Goal: Task Accomplishment & Management: Manage account settings

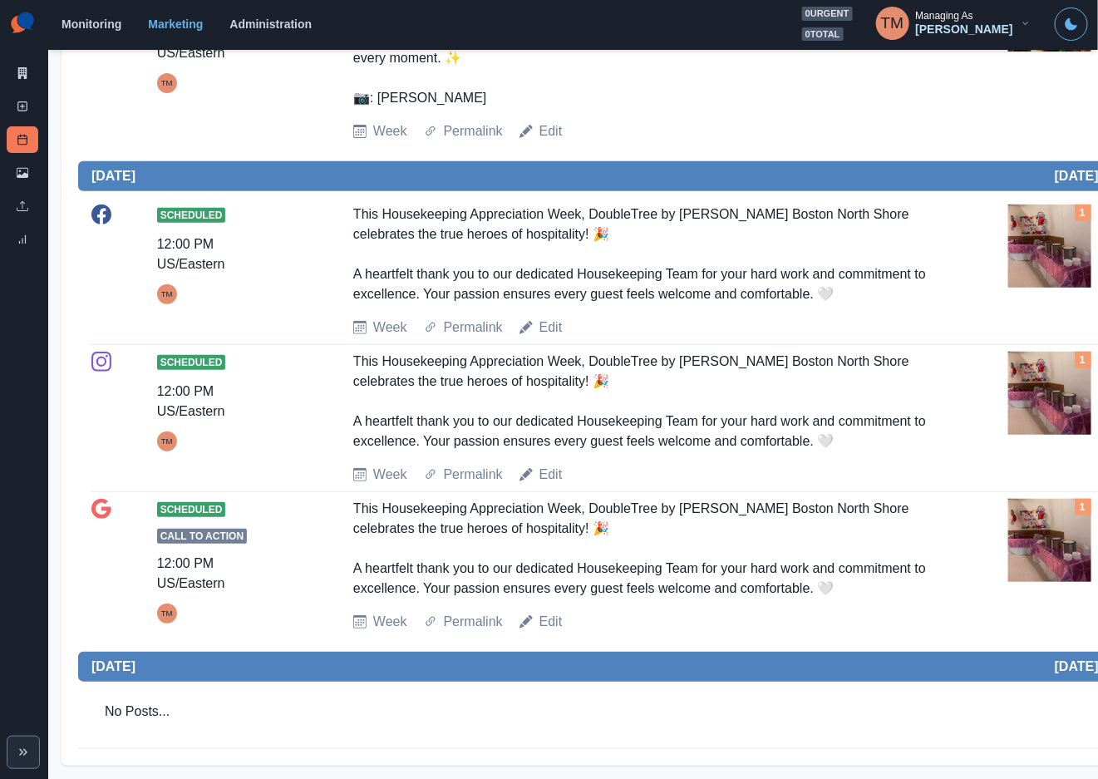
scroll to position [2558, 0]
click at [824, 304] on div "This Housekeeping Appreciation Week, DoubleTree by Hilton Boston North Shore ce…" at bounding box center [644, 254] width 583 height 100
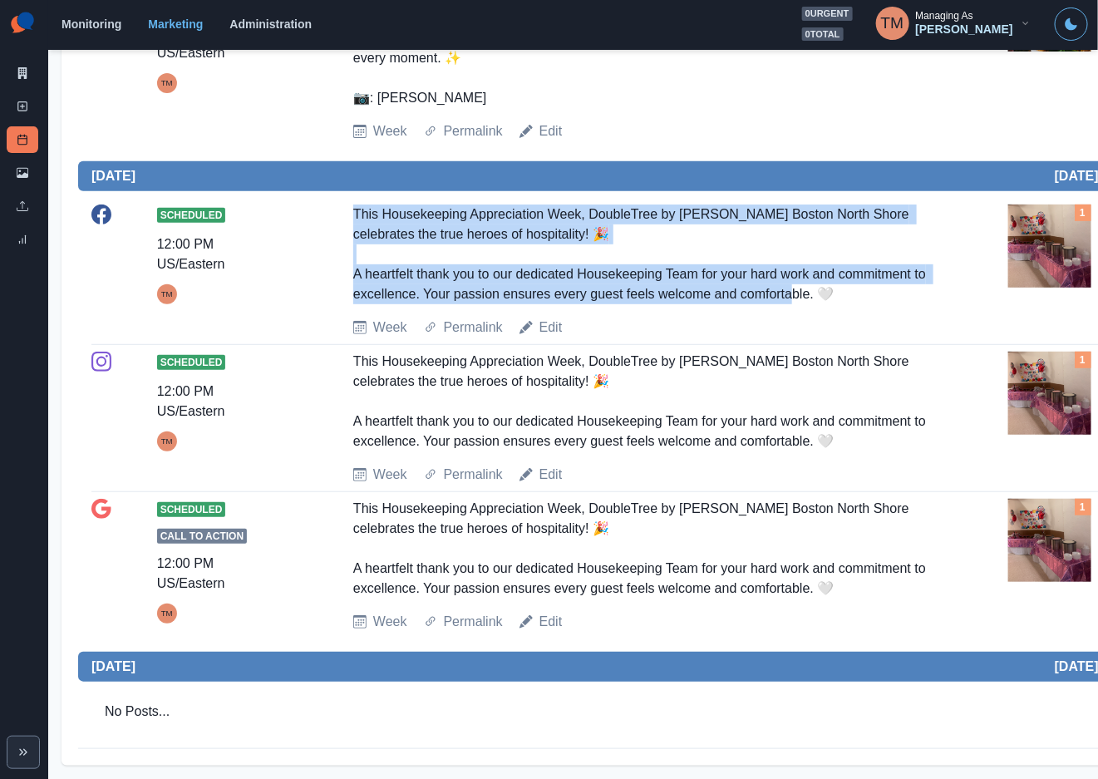
drag, startPoint x: 838, startPoint y: 317, endPoint x: 359, endPoint y: 240, distance: 484.9
click at [352, 234] on div "Scheduled 12:00 PM US/Eastern TM This Housekeeping Appreciation Week, DoubleTre…" at bounding box center [611, 270] width 1041 height 133
copy div "This Housekeeping Appreciation Week, DoubleTree by Hilton Boston North Shore ce…"
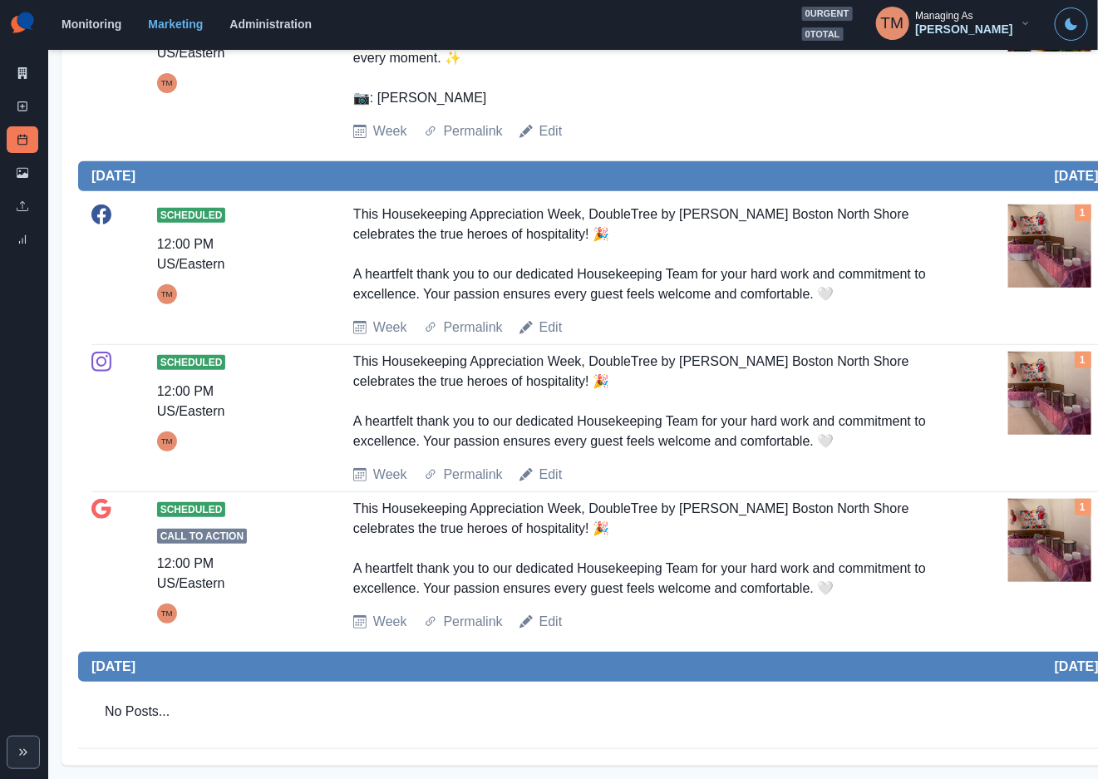
click at [816, 539] on div "This Housekeeping Appreciation Week, DoubleTree by Hilton Boston North Shore ce…" at bounding box center [644, 549] width 583 height 100
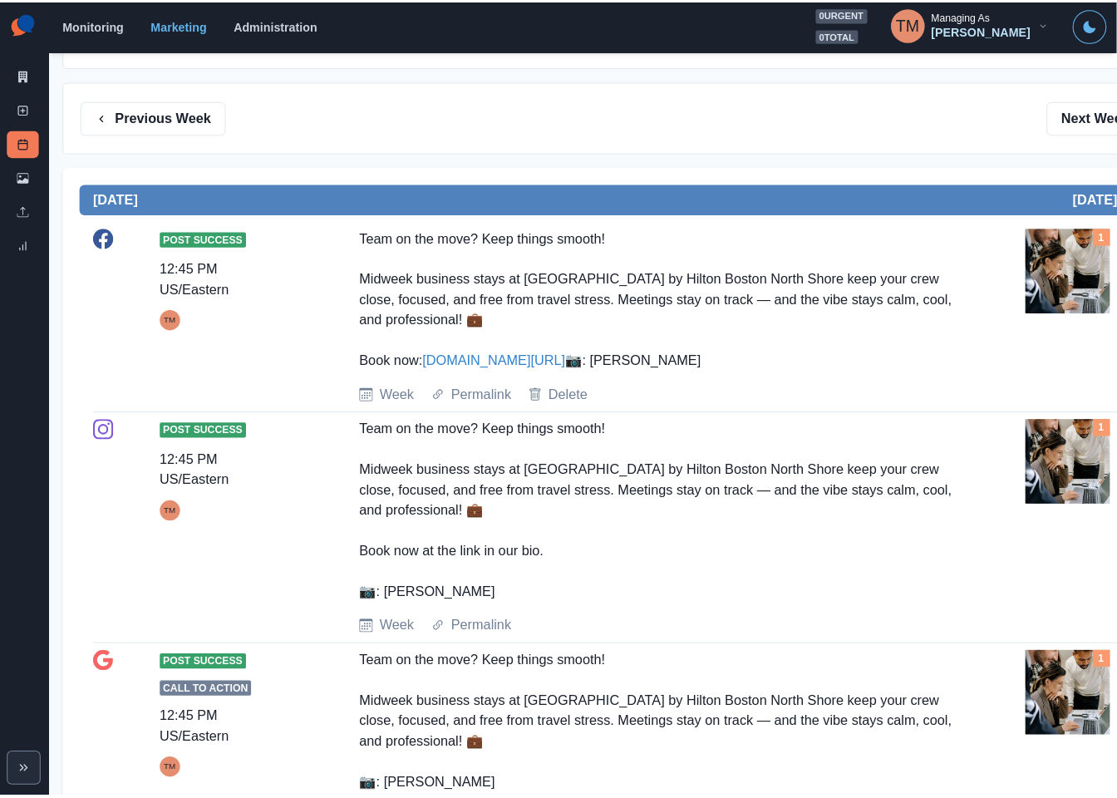
scroll to position [189, 0]
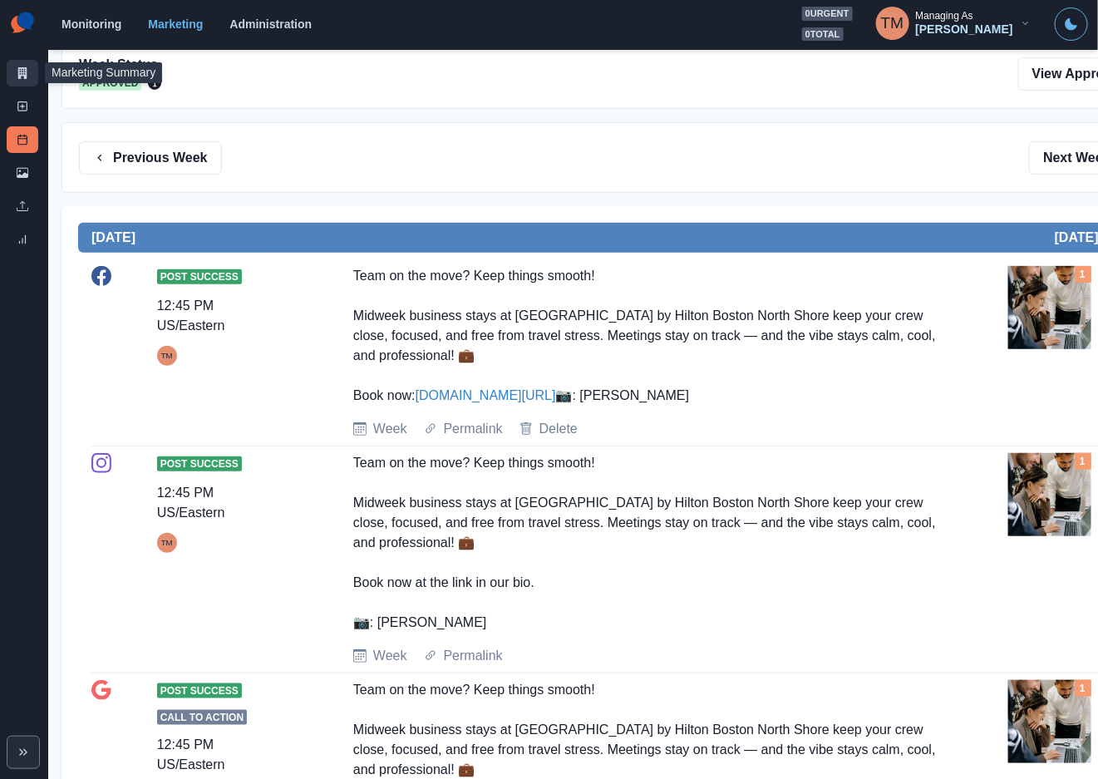
click at [13, 75] on link "Marketing Summary" at bounding box center [23, 73] width 32 height 27
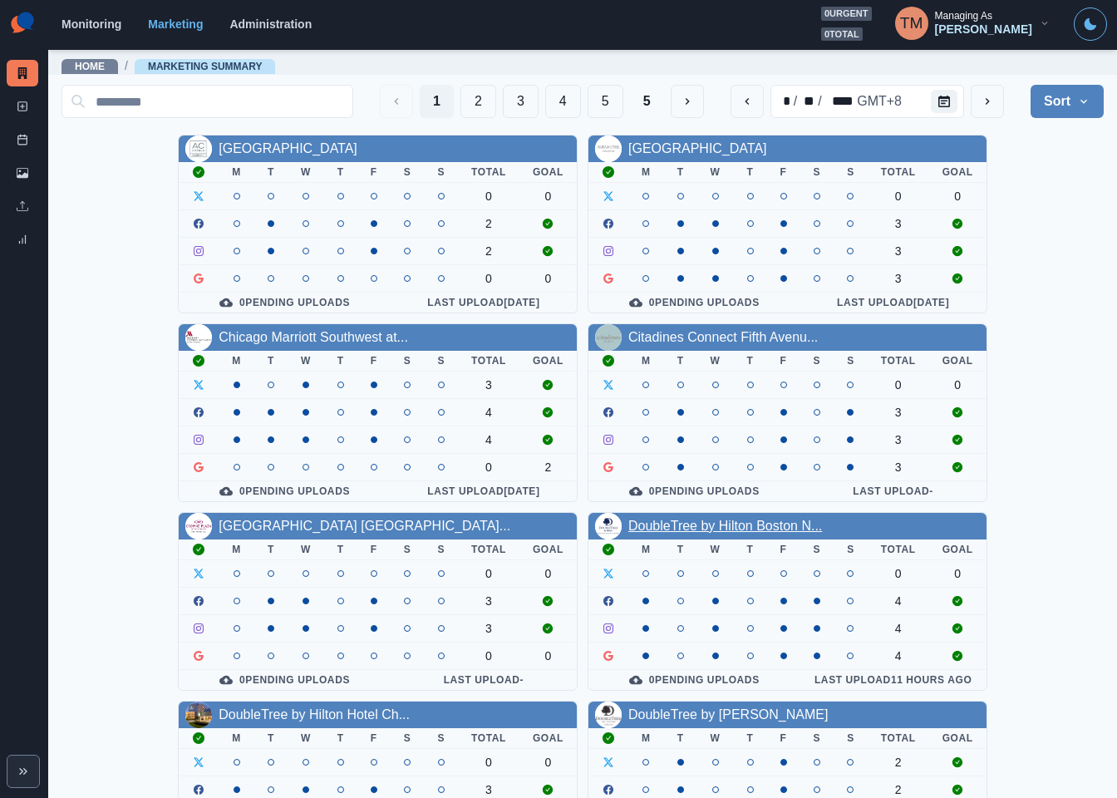
click at [736, 526] on link "DoubleTree by Hilton Boston N..." at bounding box center [725, 526] width 194 height 14
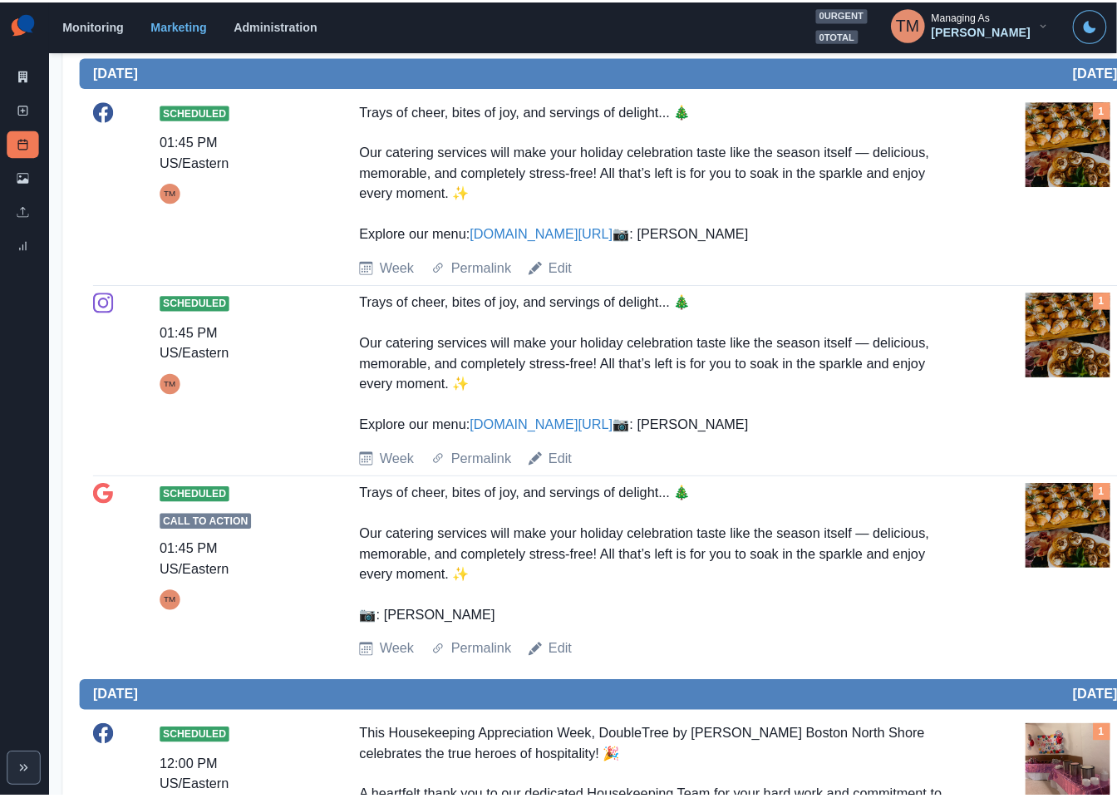
scroll to position [2558, 0]
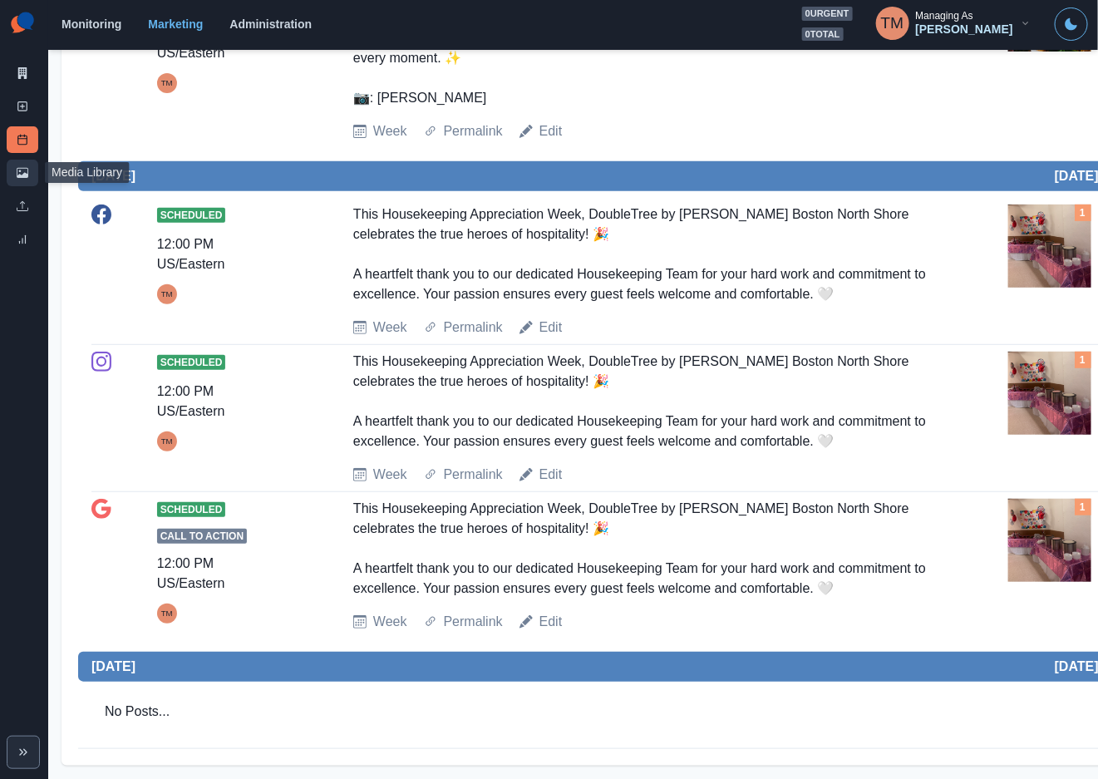
click at [26, 178] on icon at bounding box center [23, 173] width 12 height 12
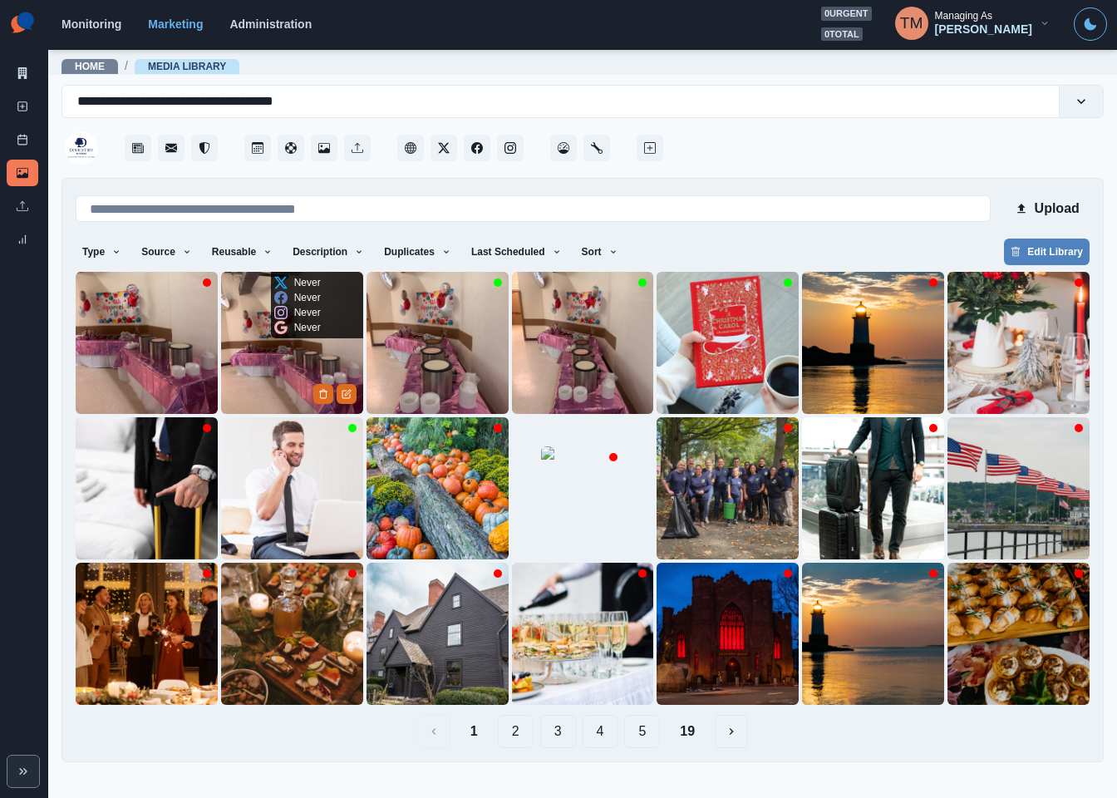
click at [265, 357] on img at bounding box center [292, 343] width 142 height 142
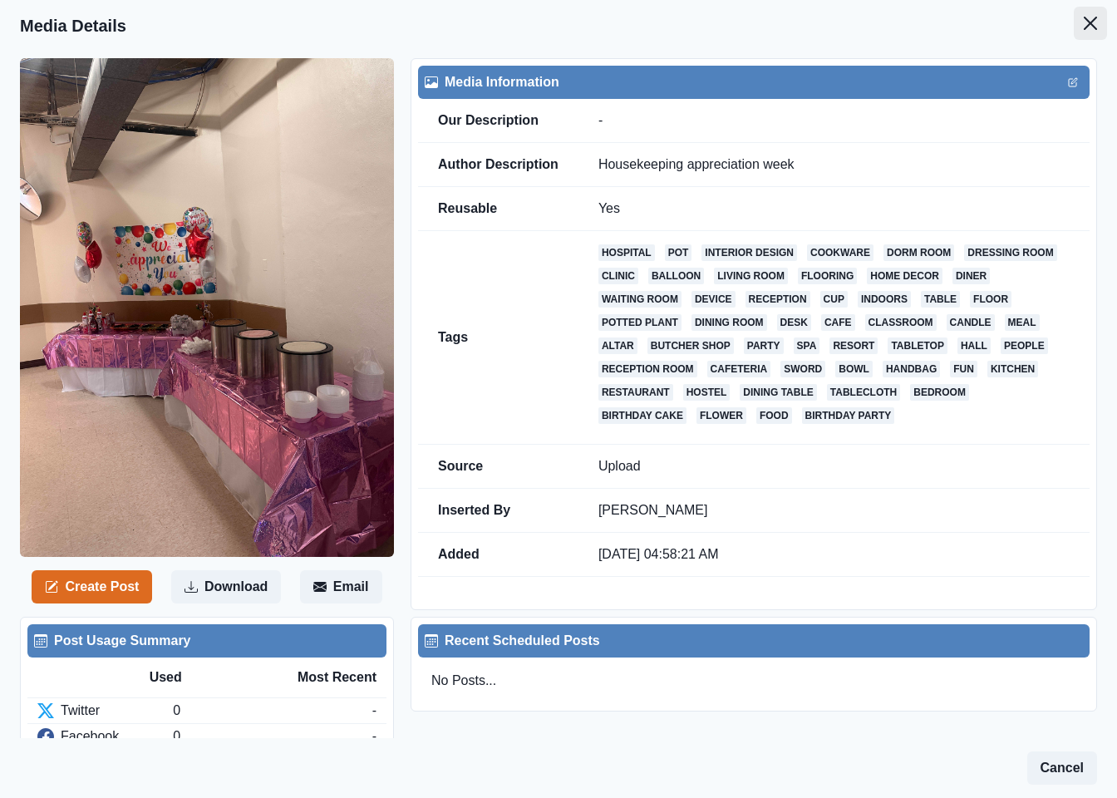
click at [1084, 26] on icon "Close" at bounding box center [1090, 23] width 13 height 13
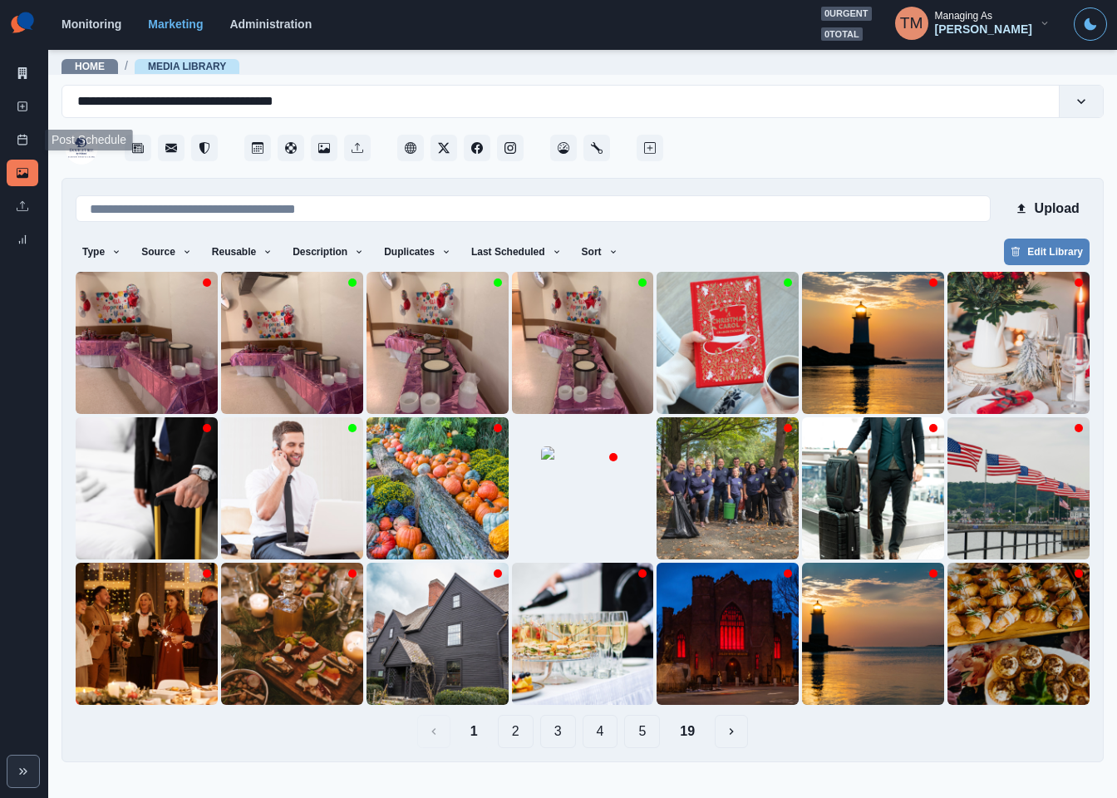
drag, startPoint x: 15, startPoint y: 132, endPoint x: 0, endPoint y: 372, distance: 240.6
click at [15, 132] on link "Post Schedule" at bounding box center [23, 139] width 32 height 27
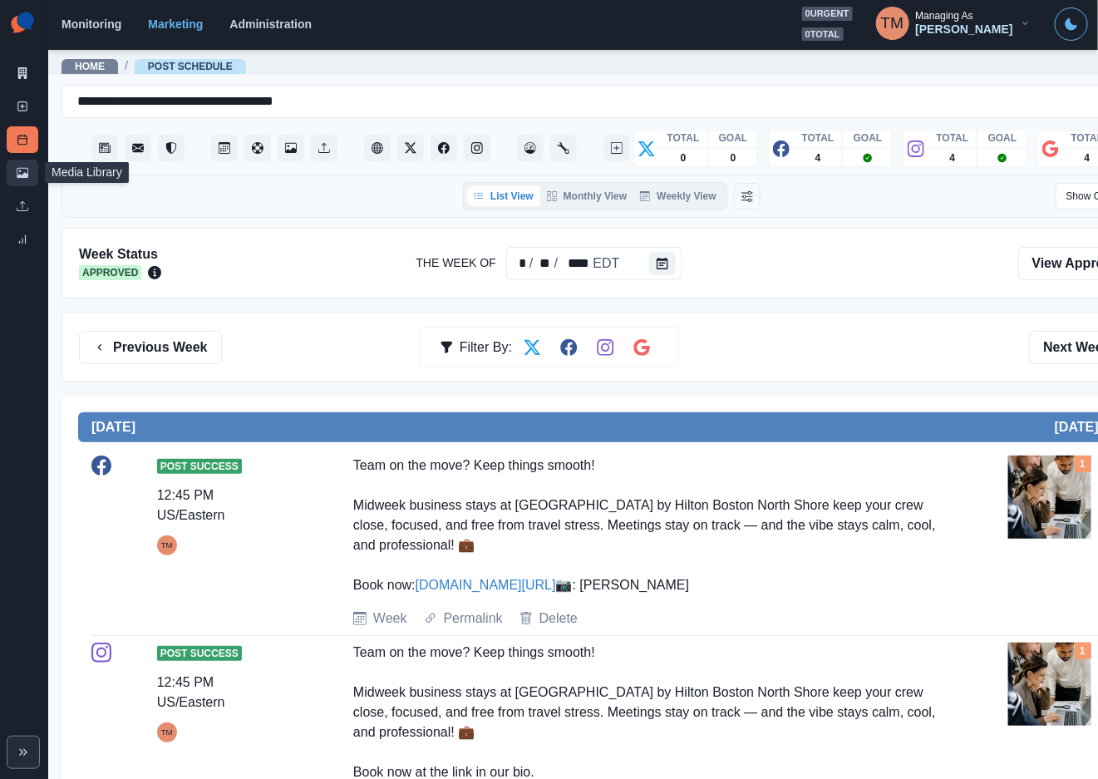
click at [18, 177] on icon at bounding box center [23, 173] width 12 height 10
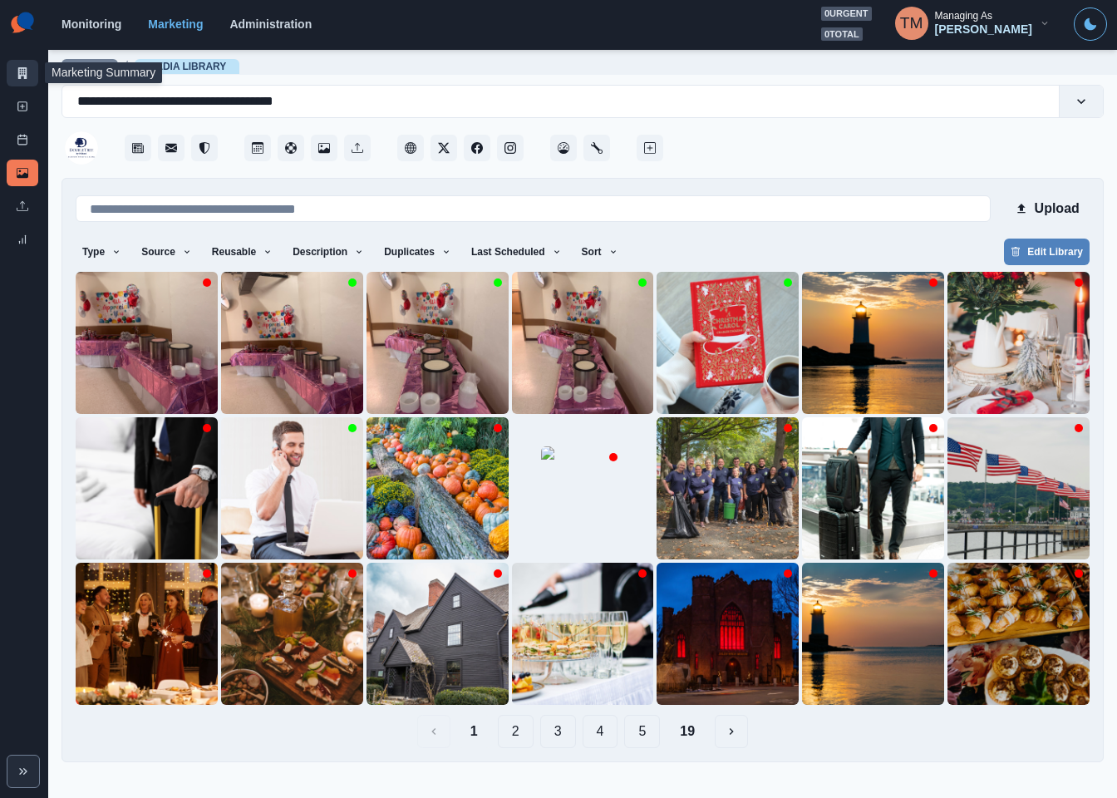
click at [13, 72] on link "Marketing Summary" at bounding box center [23, 73] width 32 height 27
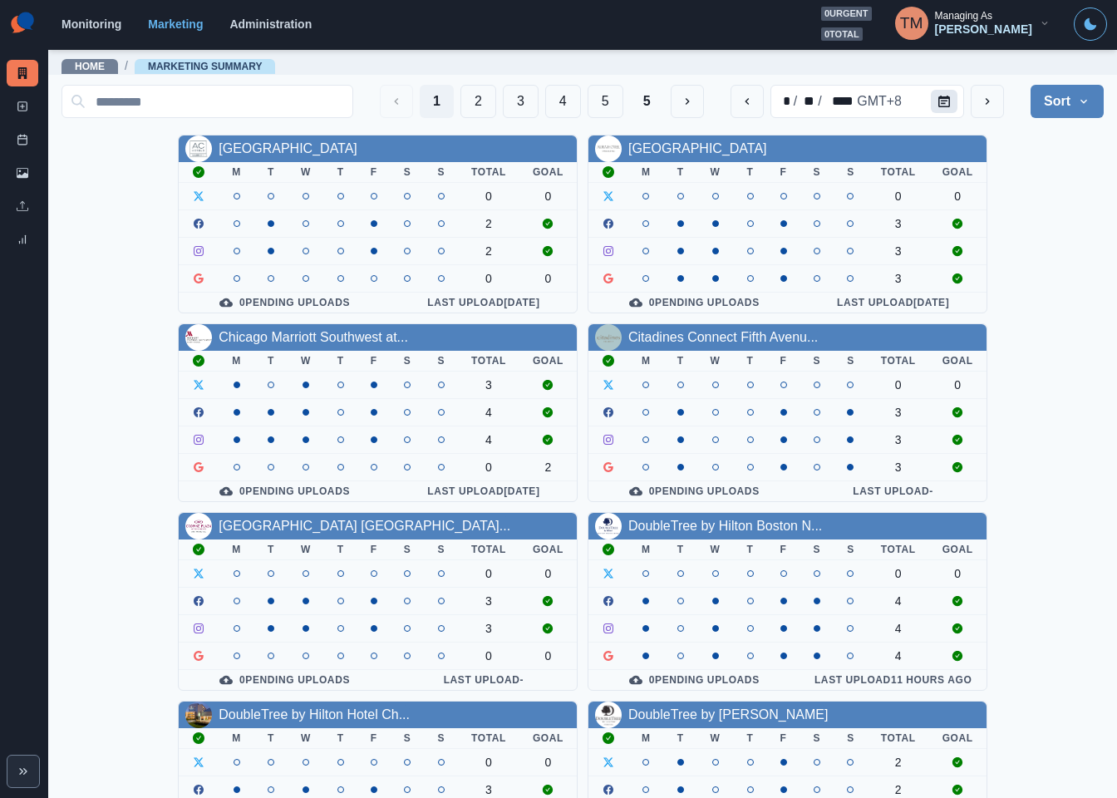
click at [931, 107] on button "Calendar" at bounding box center [944, 101] width 27 height 23
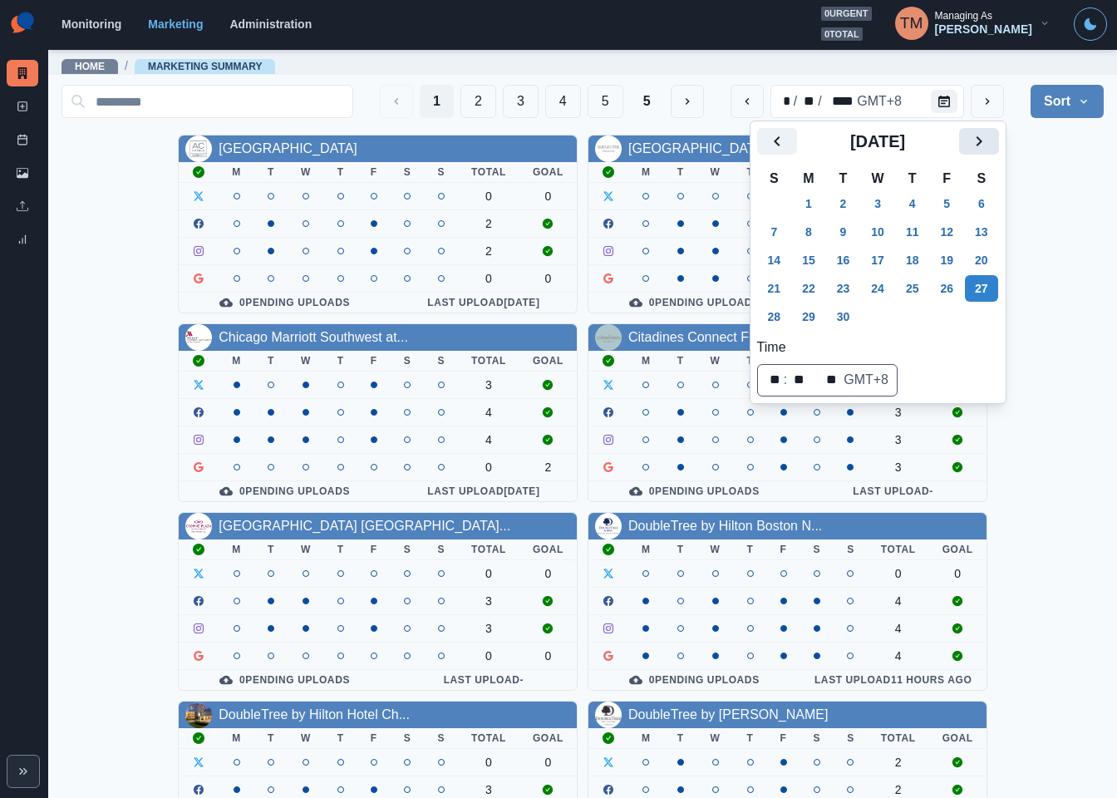
click at [967, 150] on button "Next" at bounding box center [979, 141] width 40 height 27
click at [811, 207] on button "1" at bounding box center [808, 203] width 33 height 27
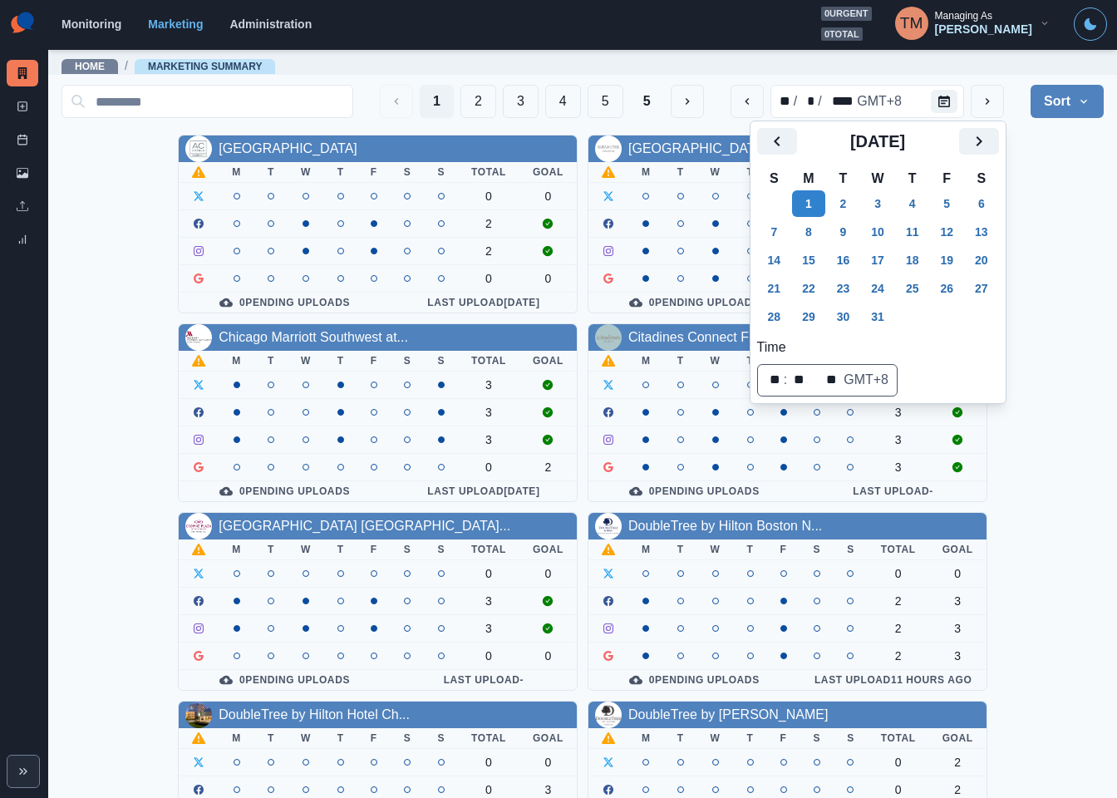
click at [1060, 287] on div "AC Hotel Atlanta Downtown M T W T F S S Total Goal 0 0 2 2 0 0 0 Pending Upload…" at bounding box center [582, 696] width 1042 height 1122
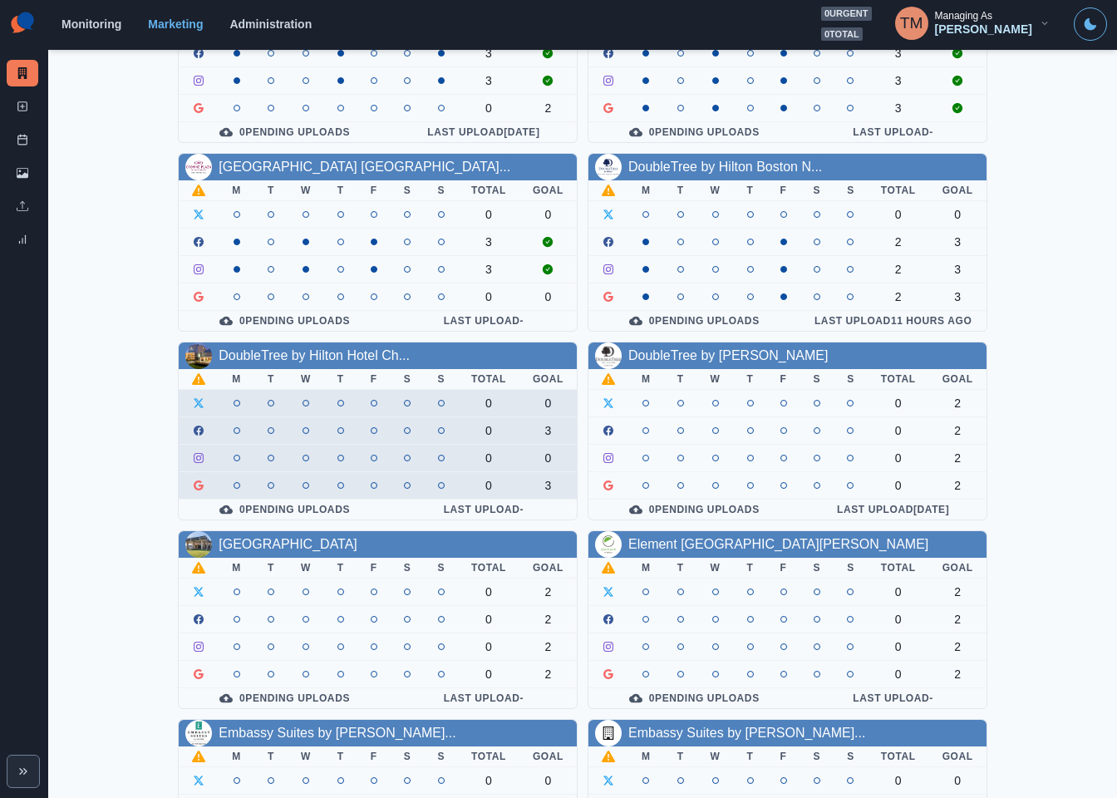
scroll to position [374, 0]
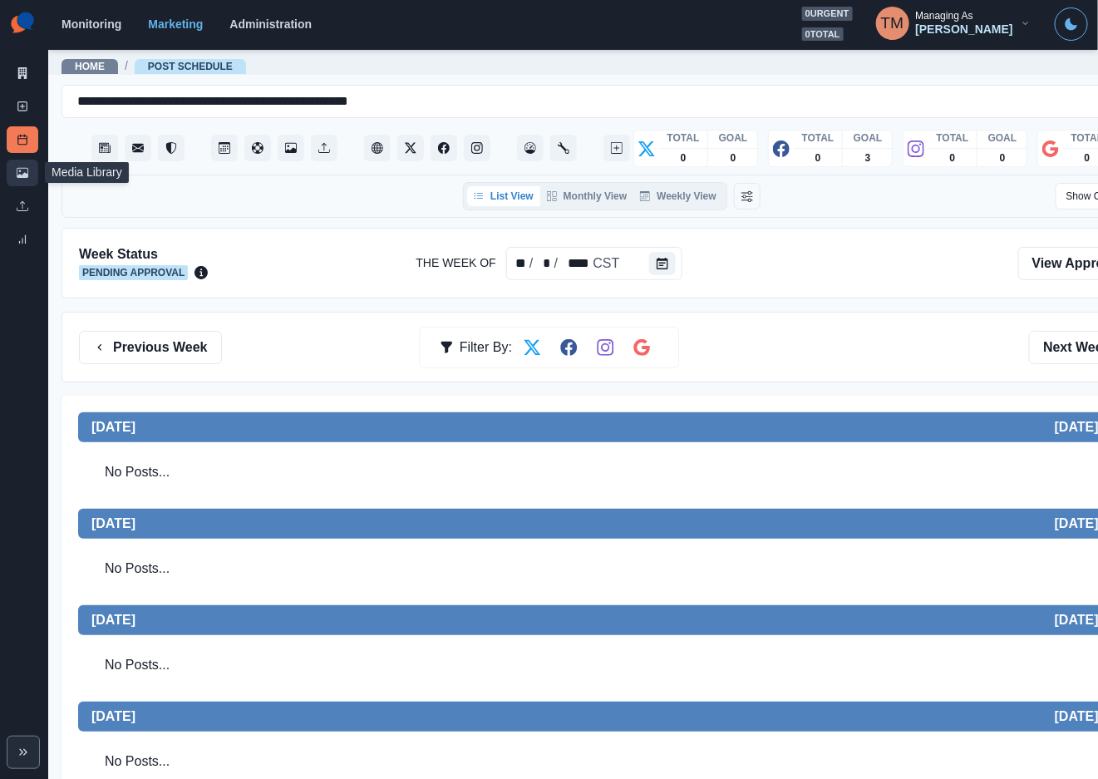
click at [17, 175] on icon at bounding box center [23, 173] width 12 height 12
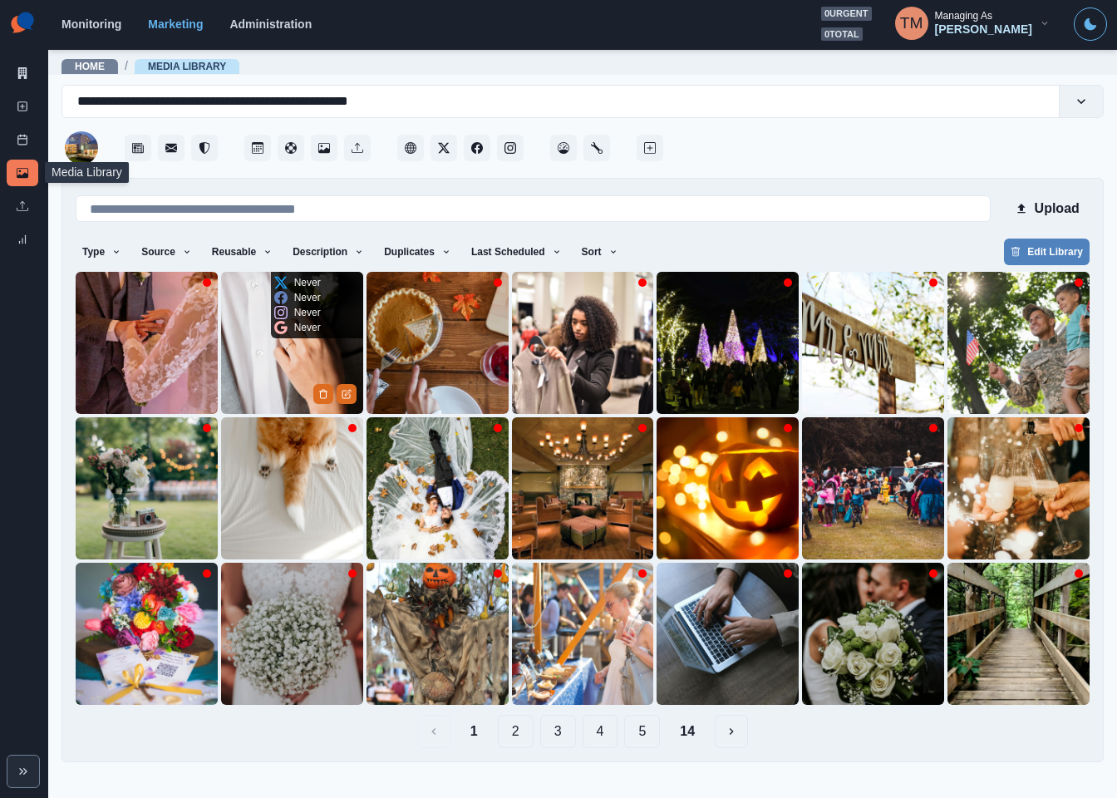
click at [278, 374] on img at bounding box center [292, 343] width 142 height 142
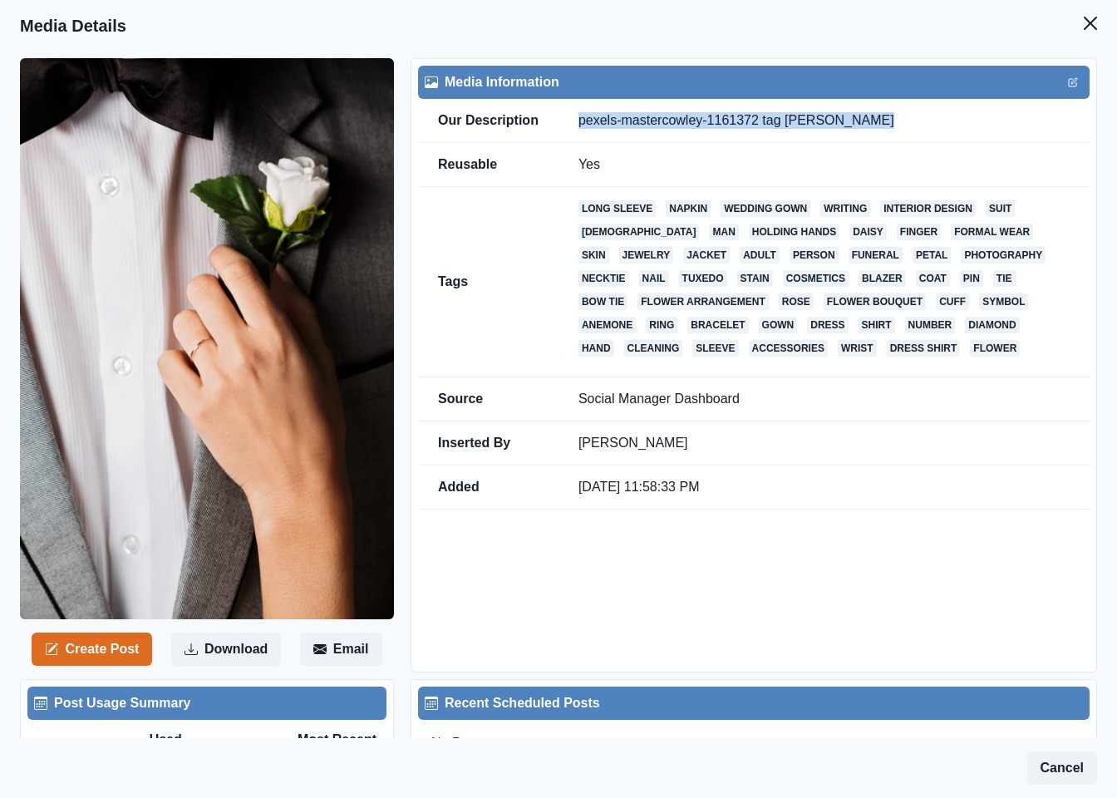
drag, startPoint x: 878, startPoint y: 123, endPoint x: 569, endPoint y: 122, distance: 308.3
click at [569, 122] on td "pexels-mastercowley-1161372 tag Nathan Cowley" at bounding box center [823, 121] width 531 height 44
copy td "pexels-mastercowley-1161372 tag Nathan Cowley"
click at [1084, 27] on icon "Close" at bounding box center [1090, 23] width 13 height 13
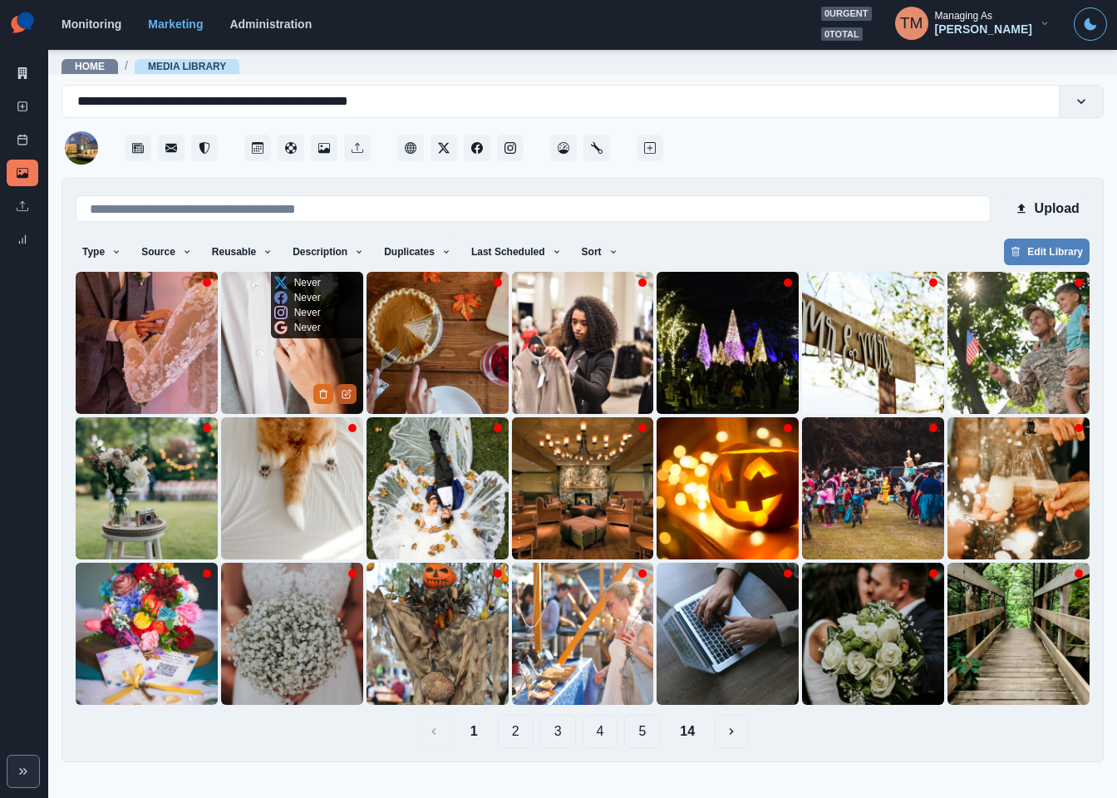
click at [344, 395] on icon "Edit Media" at bounding box center [347, 394] width 10 height 10
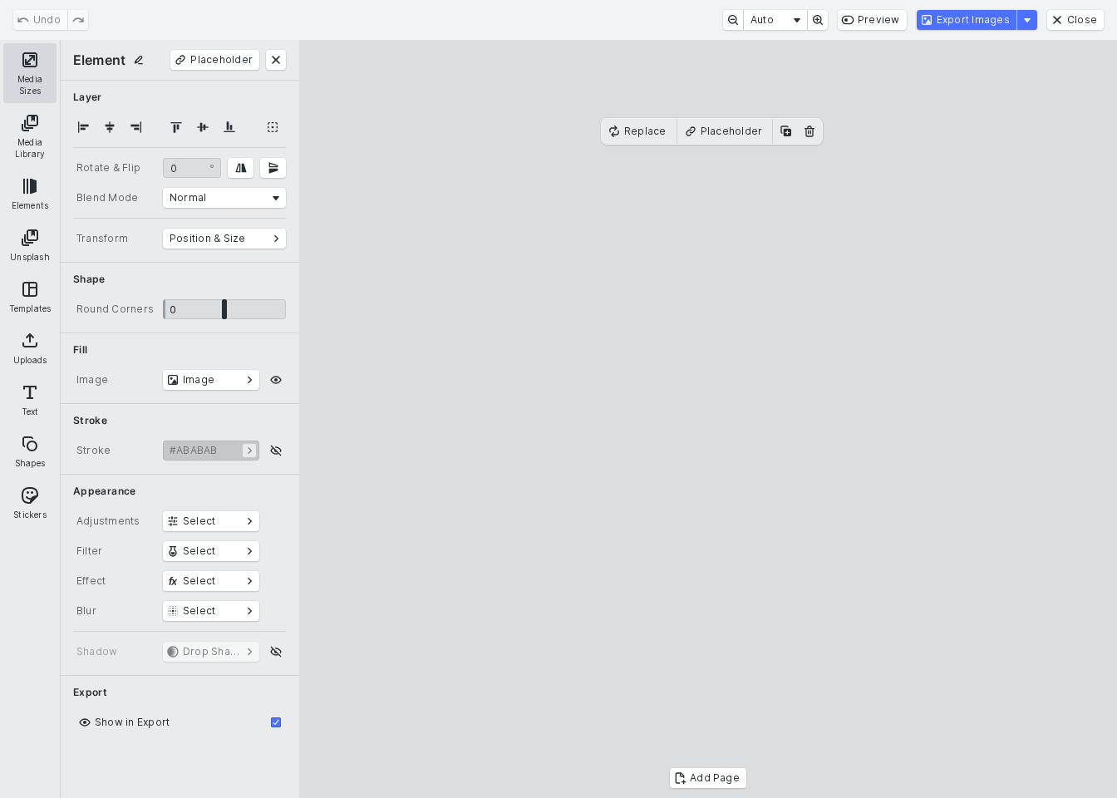
click at [27, 75] on button "Media Sizes" at bounding box center [29, 73] width 53 height 60
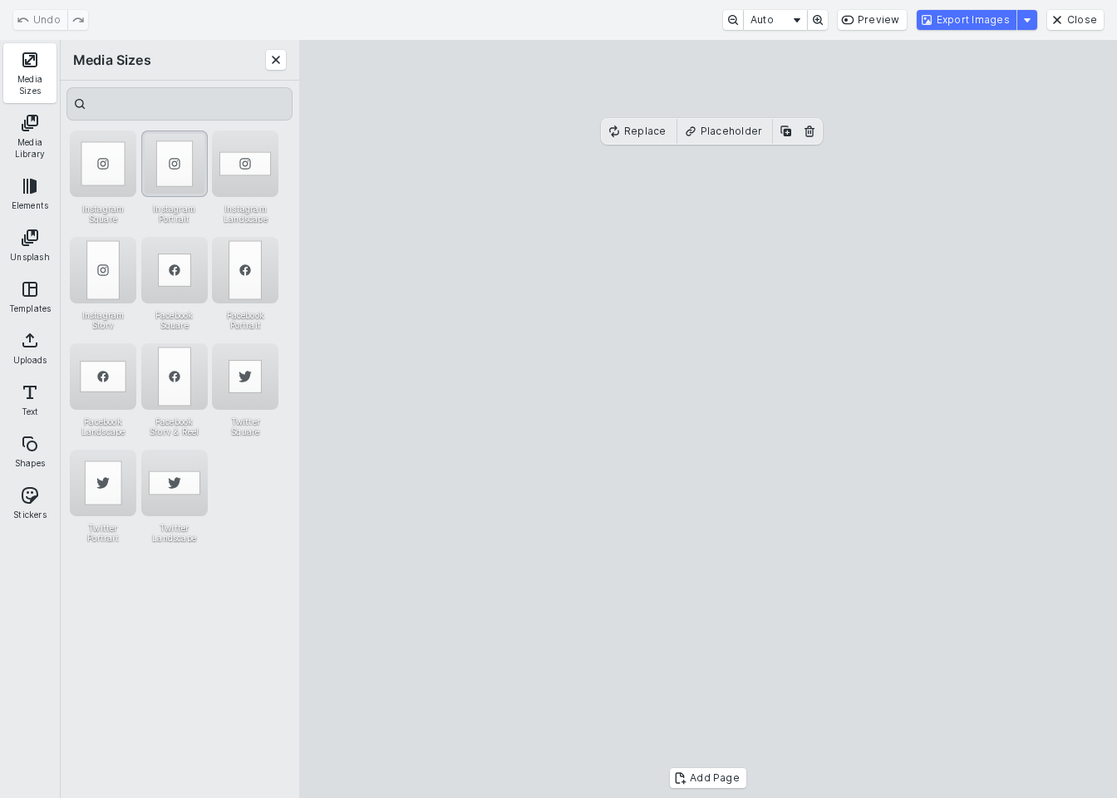
click at [167, 163] on div "Instagram Portrait" at bounding box center [174, 163] width 66 height 66
click at [108, 274] on div "Instagram Story" at bounding box center [103, 270] width 66 height 66
click at [962, 20] on button "Export Images" at bounding box center [967, 20] width 100 height 20
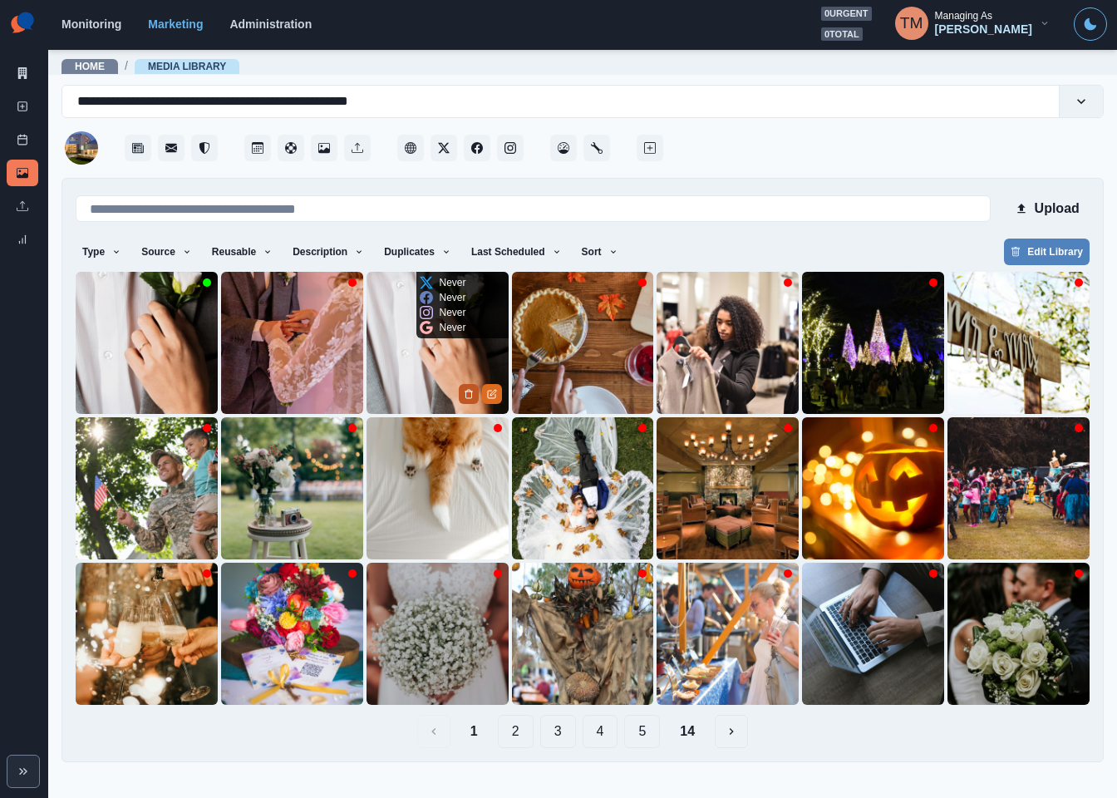
click at [464, 391] on icon "Delete Media" at bounding box center [469, 394] width 10 height 10
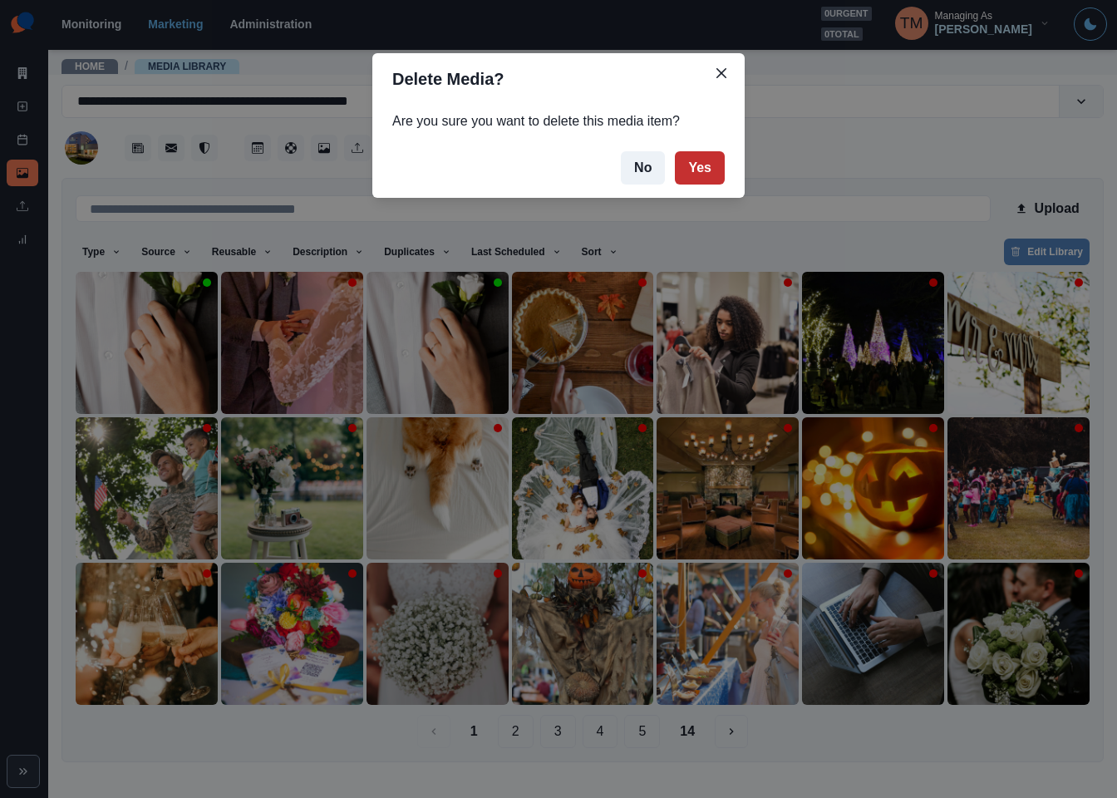
click at [684, 163] on button "Yes" at bounding box center [700, 167] width 50 height 33
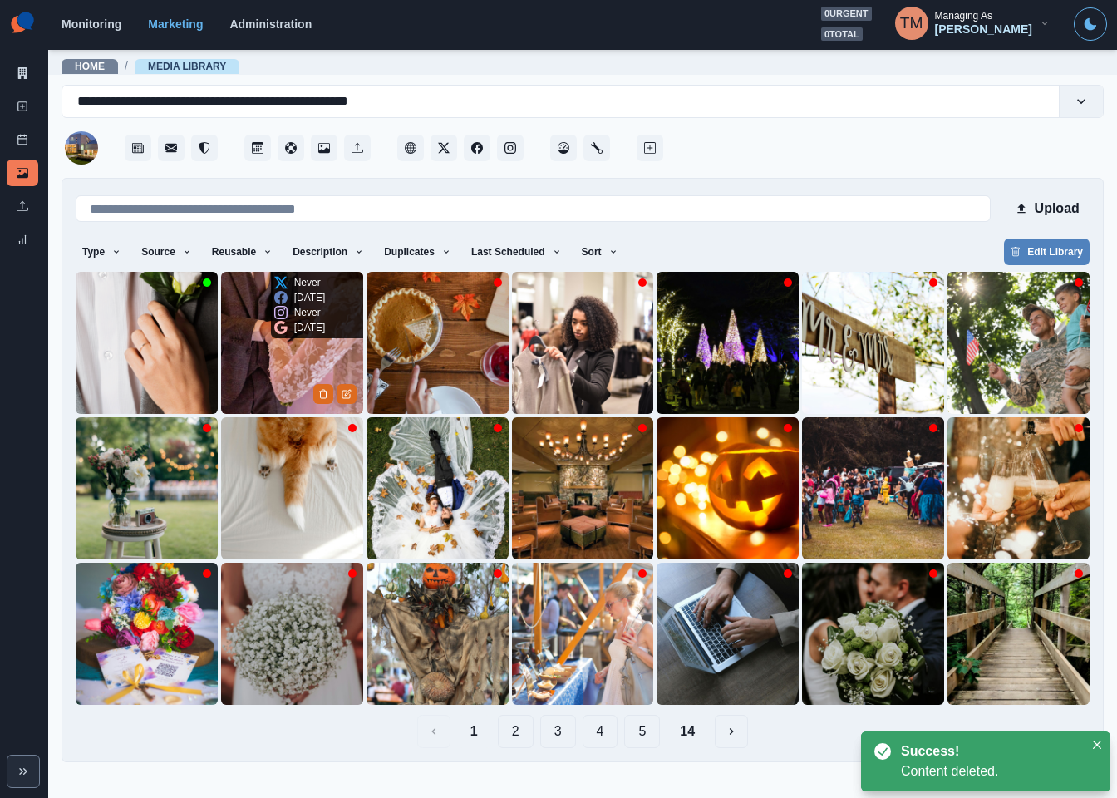
click at [282, 357] on img at bounding box center [292, 343] width 142 height 142
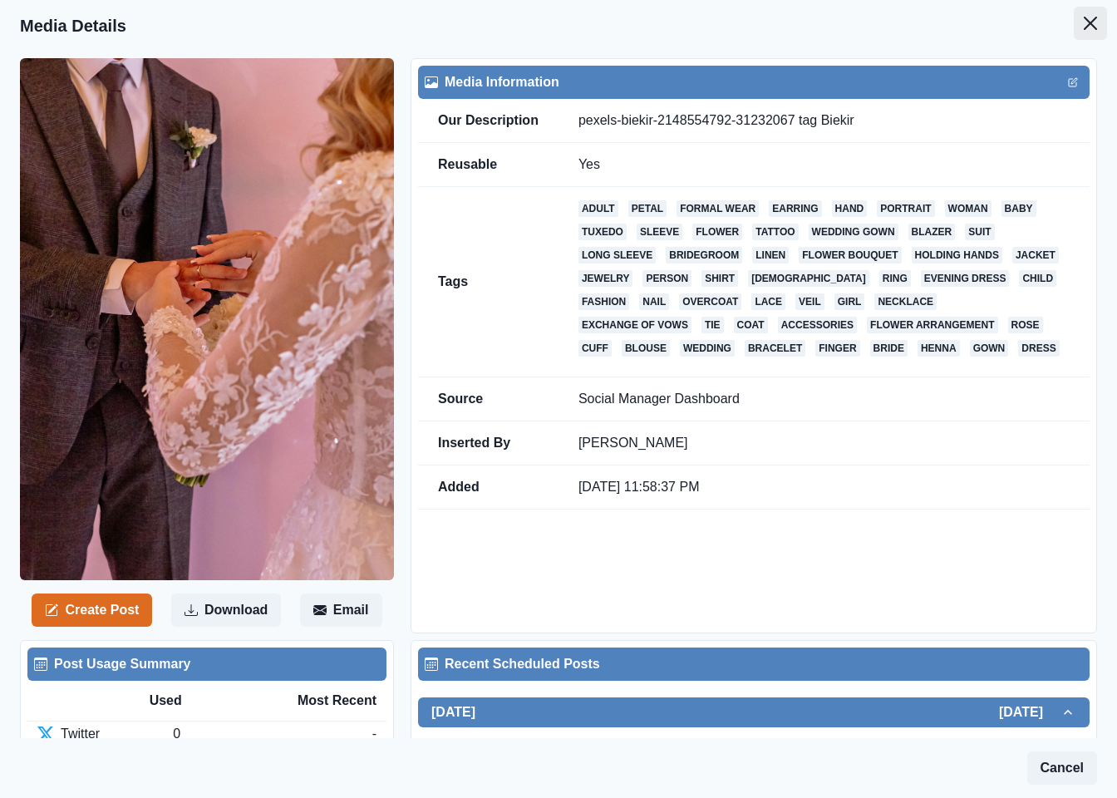
click at [1084, 22] on icon "Close" at bounding box center [1090, 23] width 13 height 13
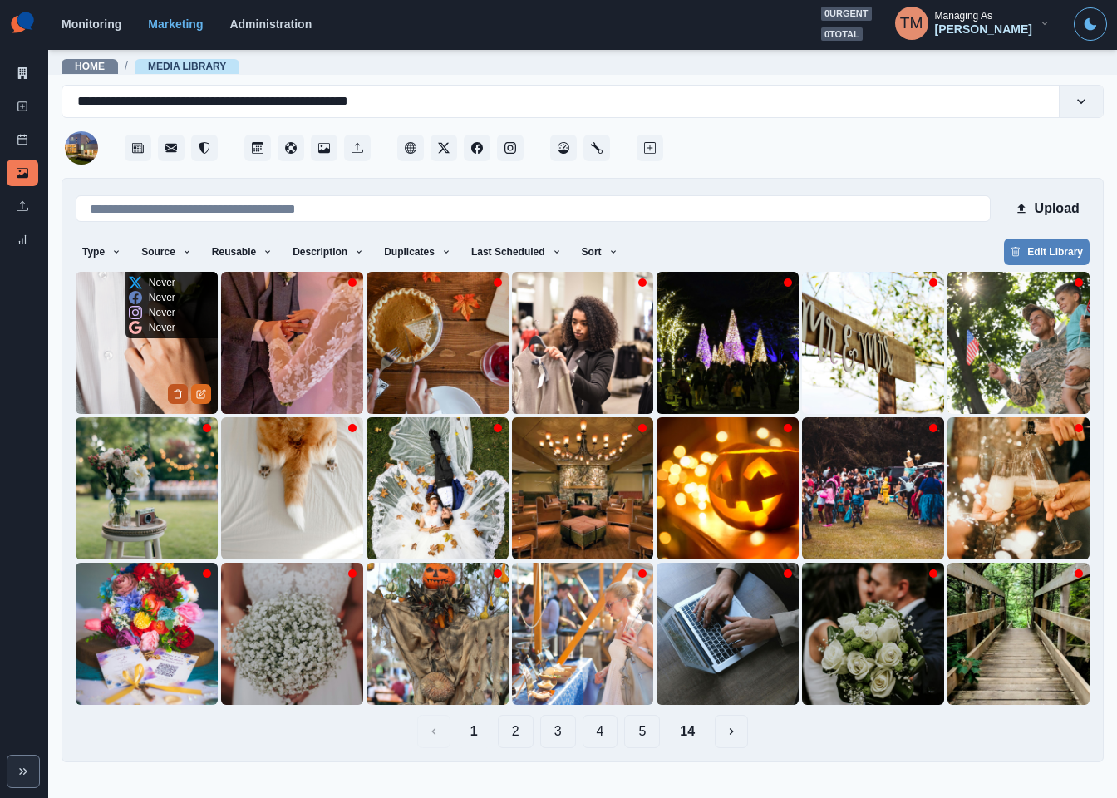
click at [180, 392] on icon "Delete Media" at bounding box center [178, 394] width 6 height 8
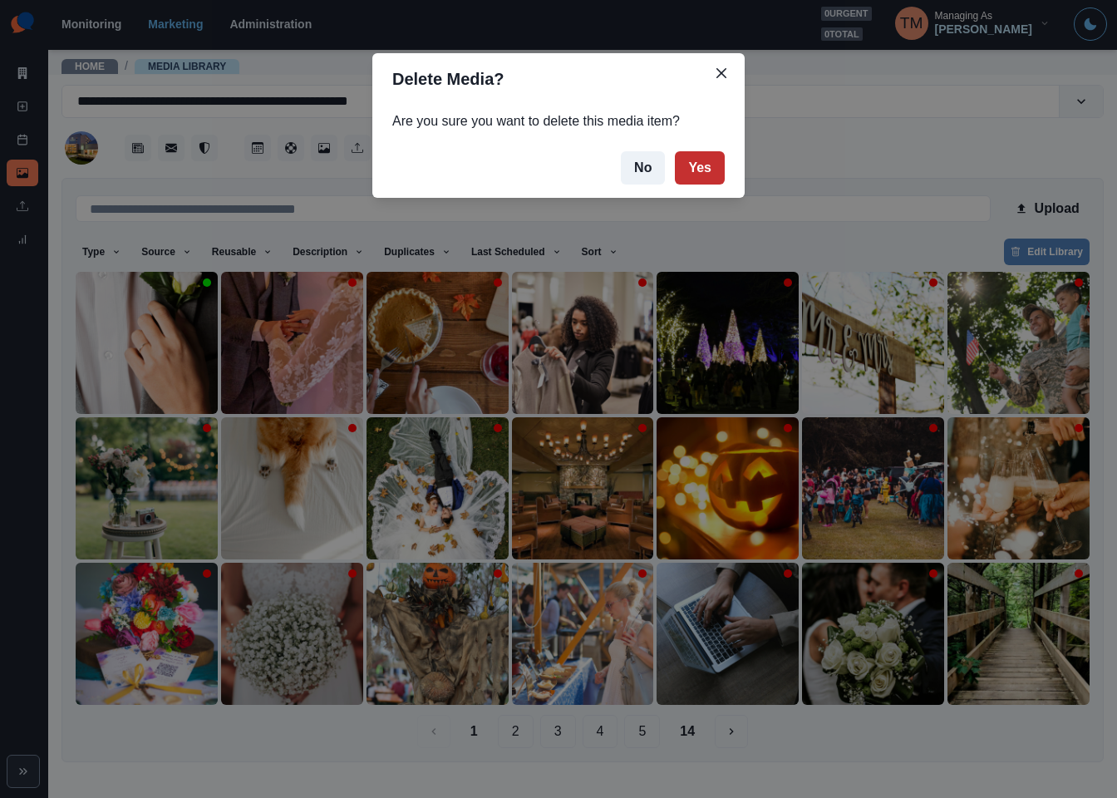
click at [699, 175] on button "Yes" at bounding box center [700, 167] width 50 height 33
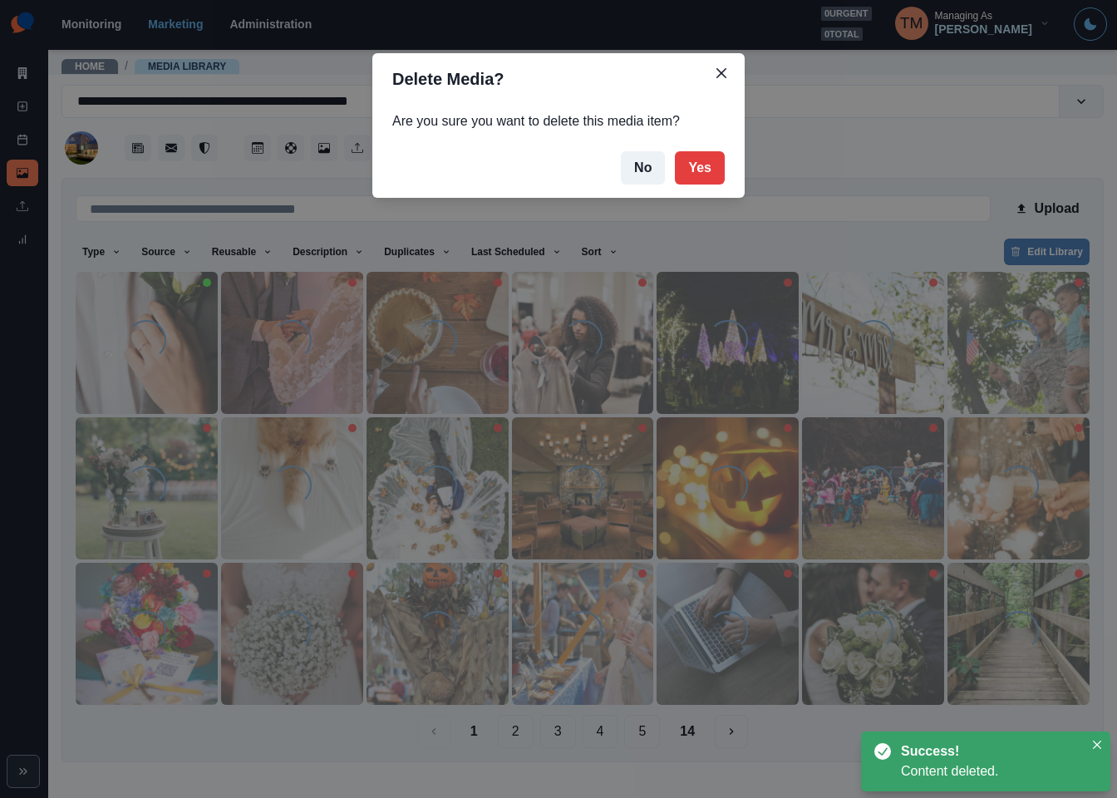
click at [1047, 207] on div "Delete Media? Are you sure you want to delete this media item? No Yes" at bounding box center [558, 399] width 1117 height 798
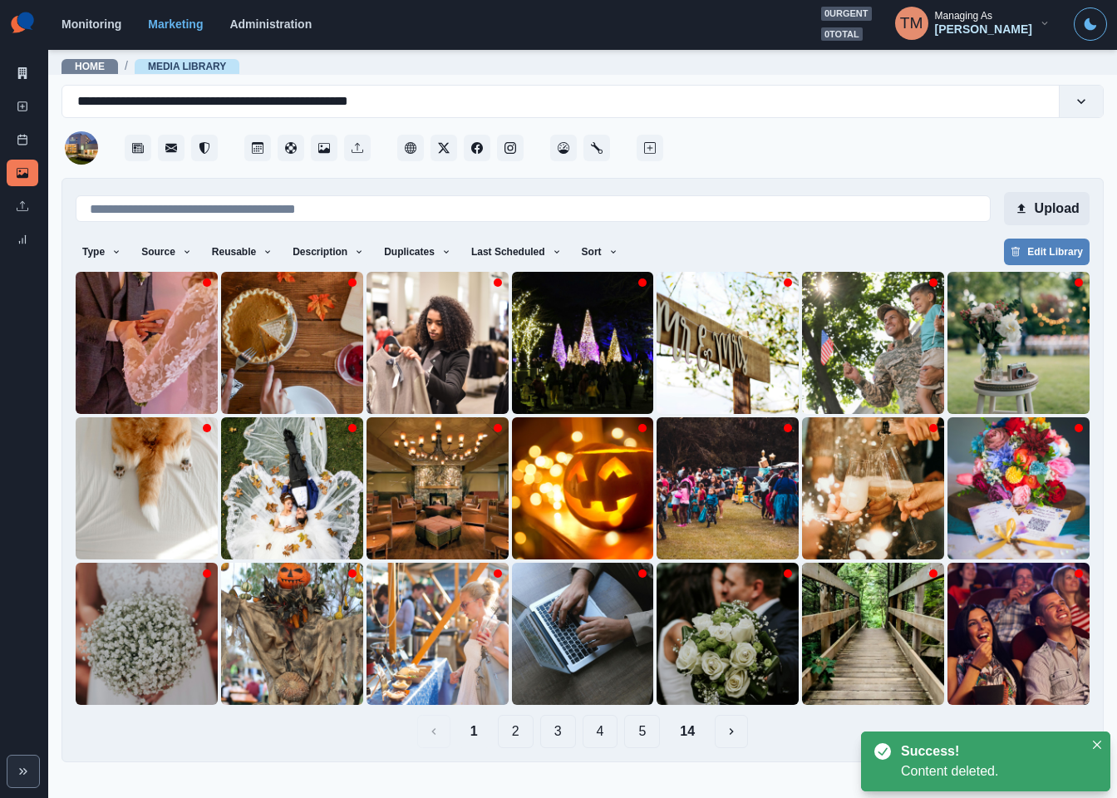
click at [1047, 208] on button "Upload" at bounding box center [1047, 208] width 86 height 33
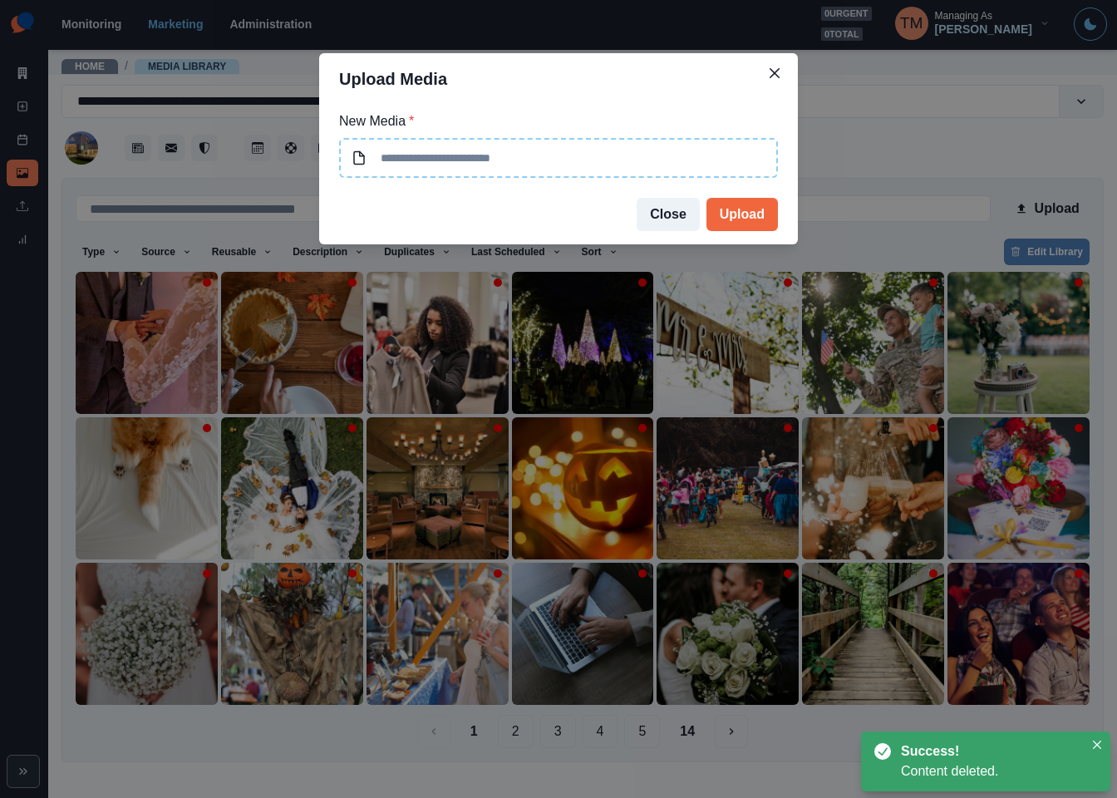
click at [491, 152] on input at bounding box center [558, 158] width 439 height 40
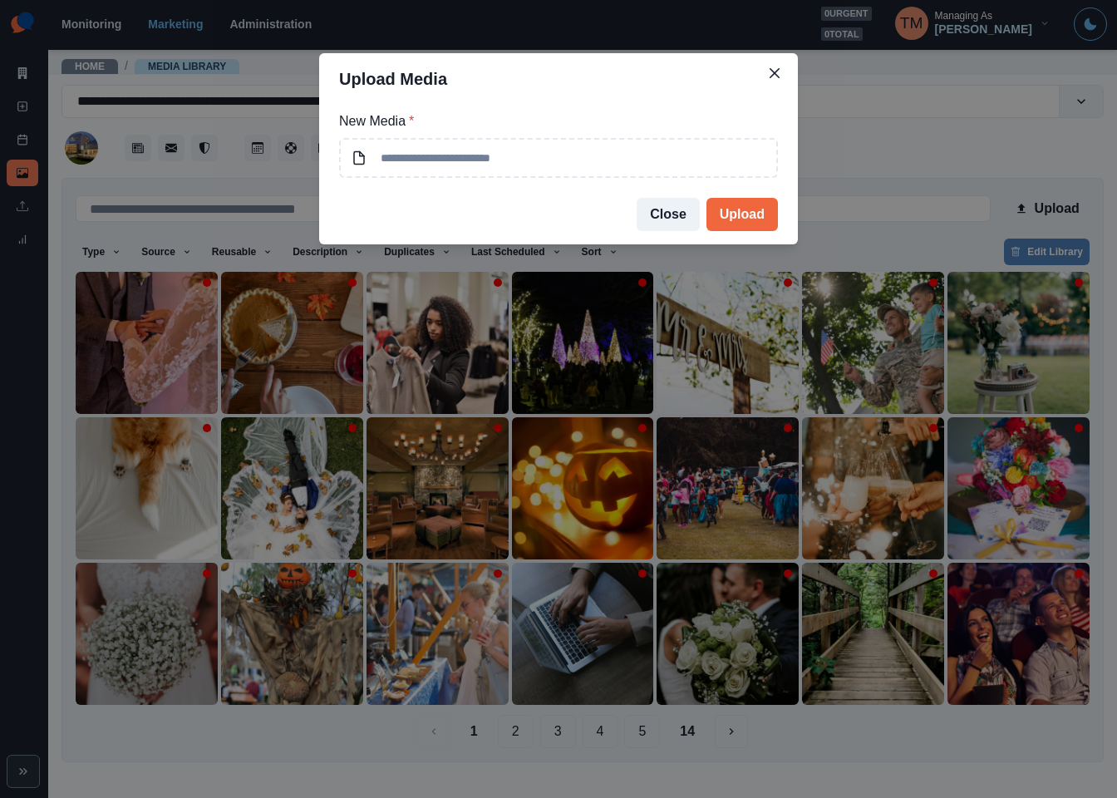
type input "**********"
click at [759, 212] on button "Upload" at bounding box center [741, 214] width 71 height 33
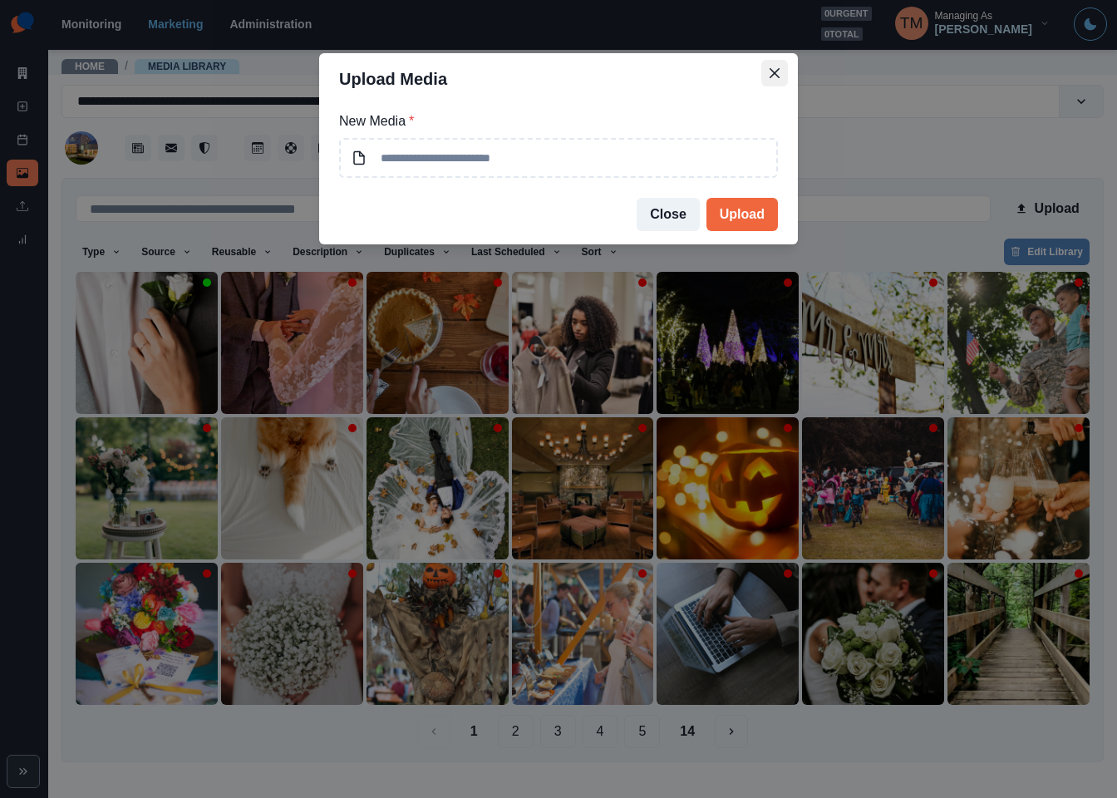
click at [770, 70] on icon "Close" at bounding box center [775, 73] width 10 height 10
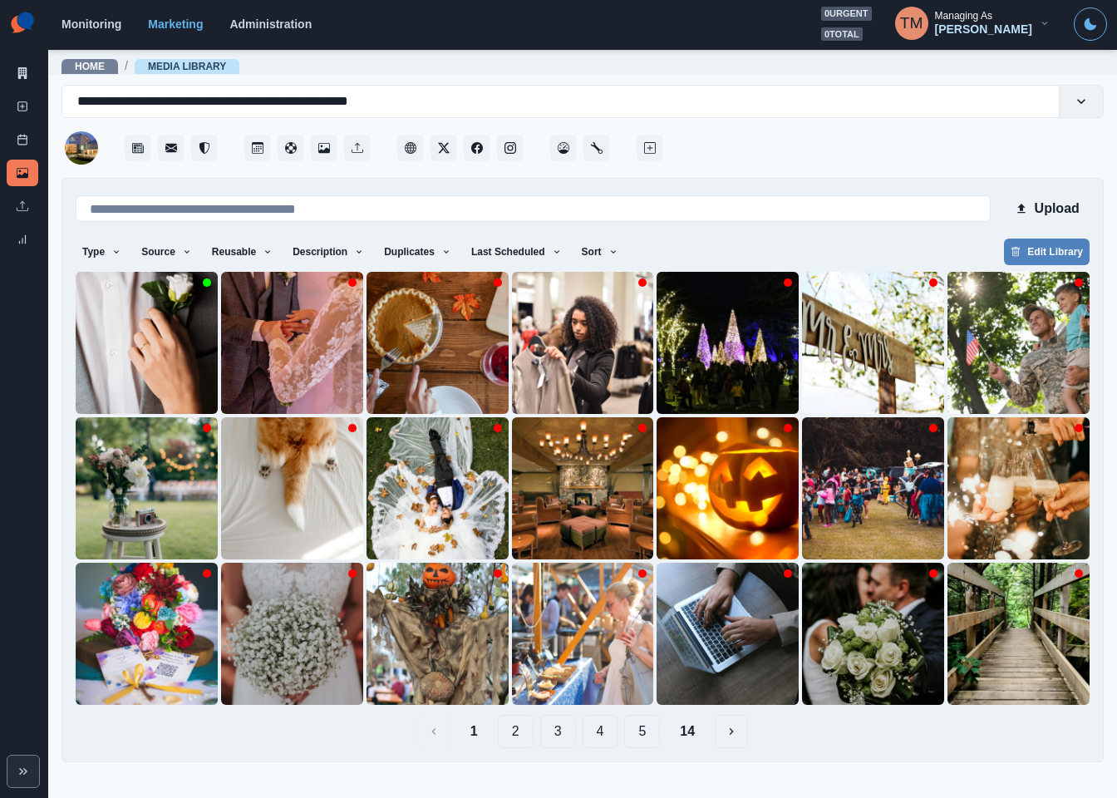
click at [514, 738] on button "2" at bounding box center [516, 731] width 36 height 33
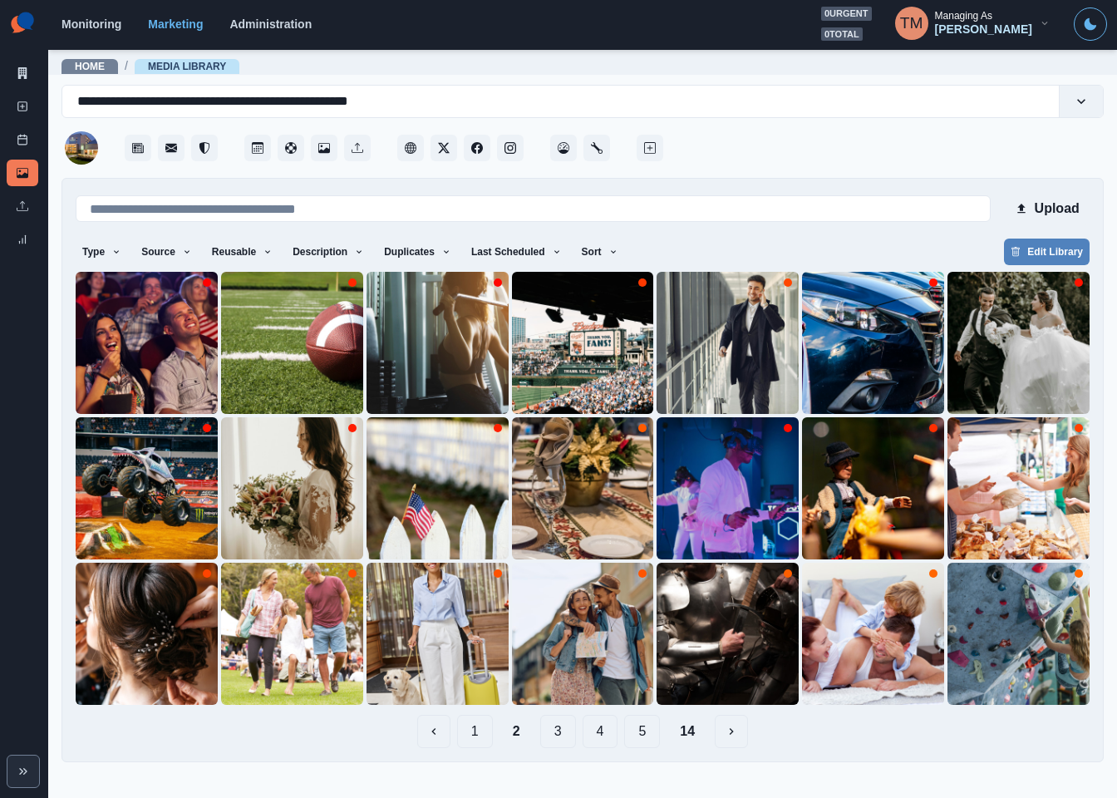
click at [471, 738] on button "1" at bounding box center [475, 731] width 36 height 33
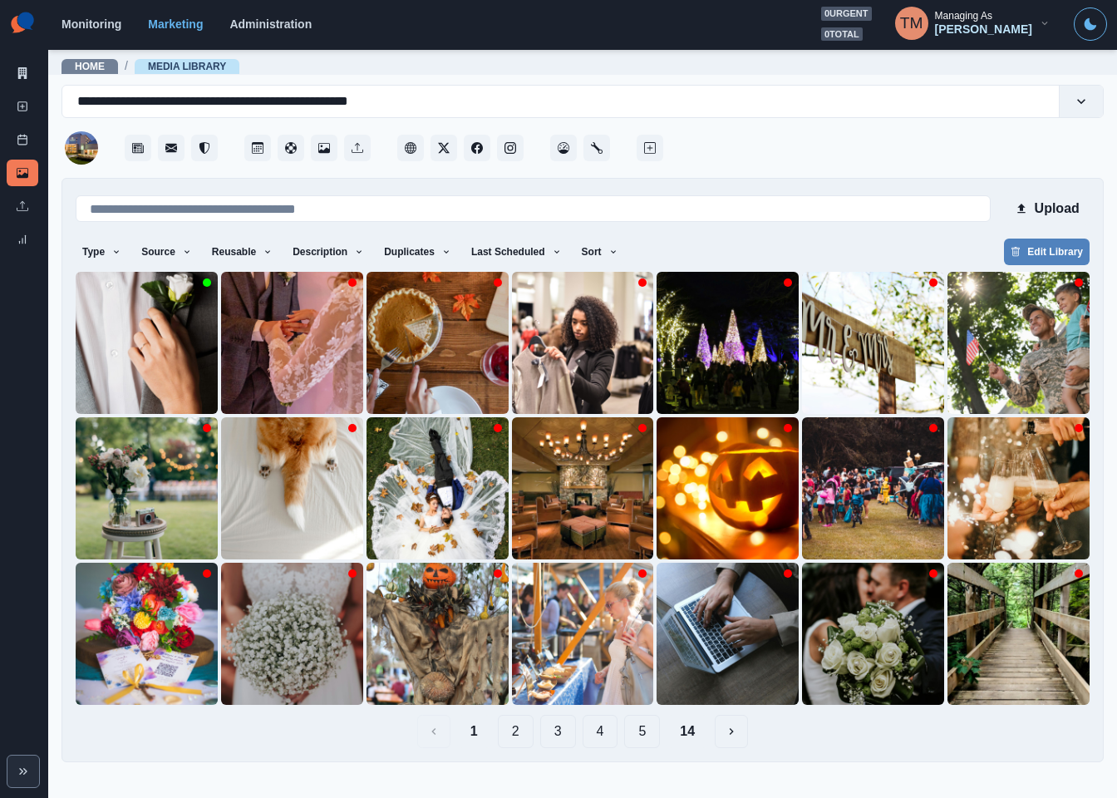
click at [698, 738] on button "14" at bounding box center [688, 731] width 42 height 33
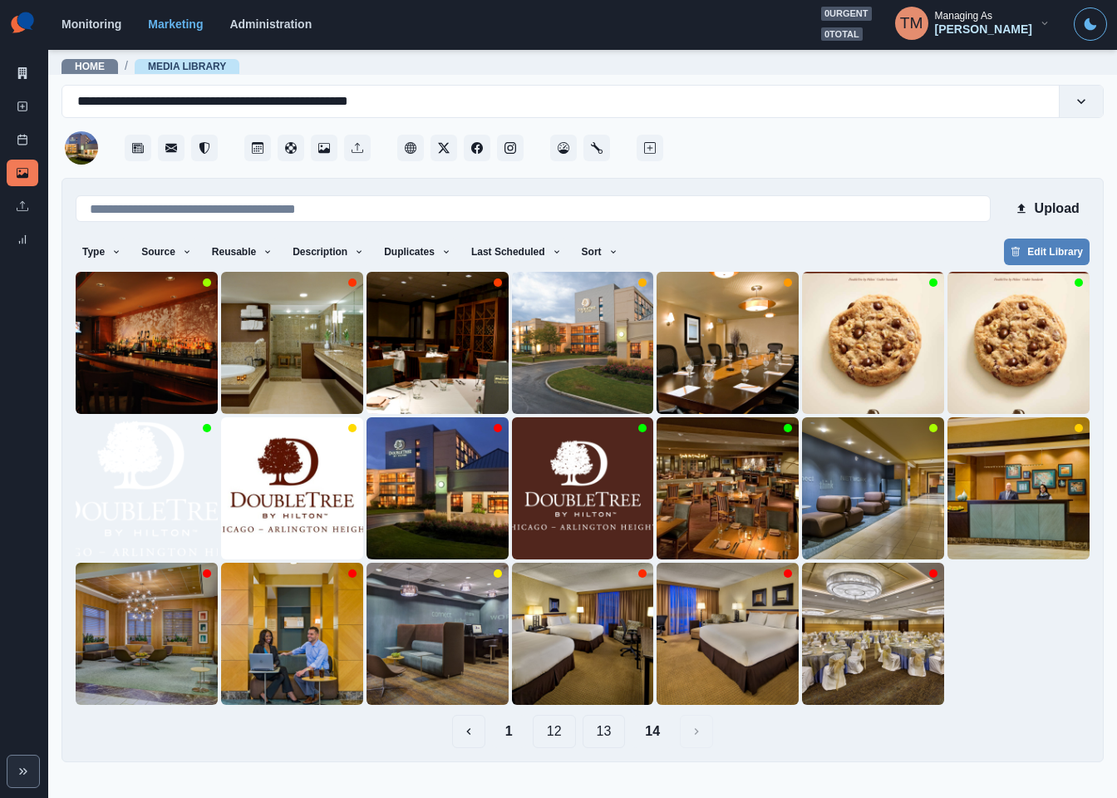
click at [504, 731] on button "1" at bounding box center [509, 731] width 34 height 33
